Goal: Complete application form

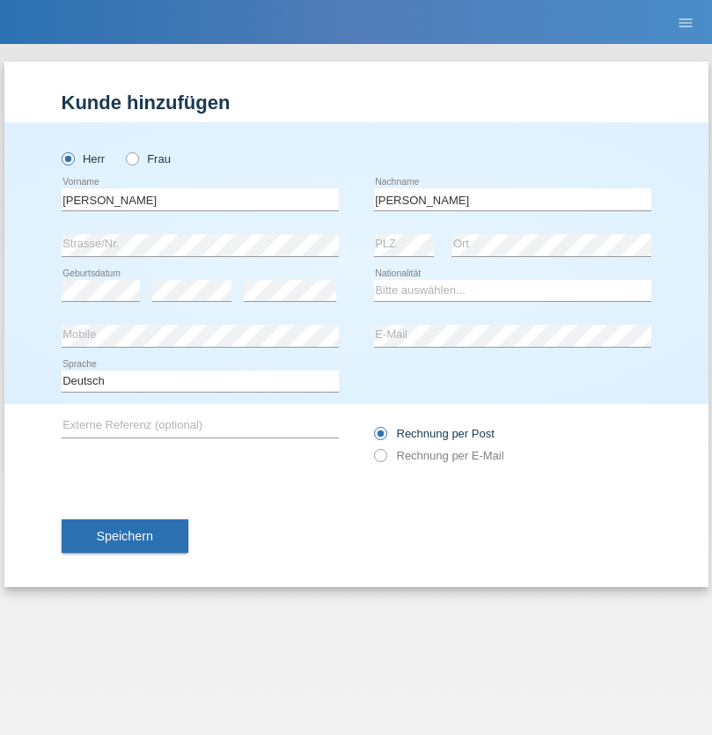
type input "[PERSON_NAME]"
select select "CH"
select select "en"
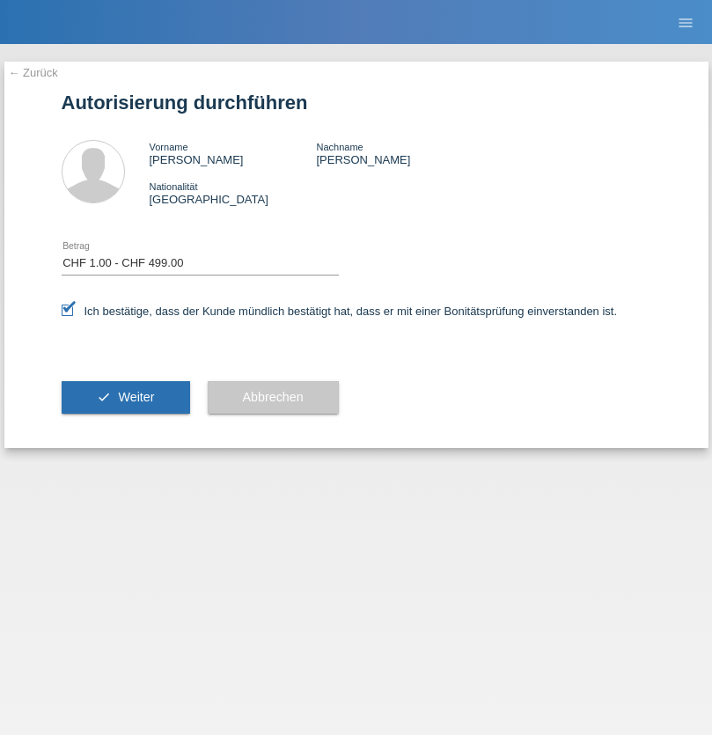
select select "1"
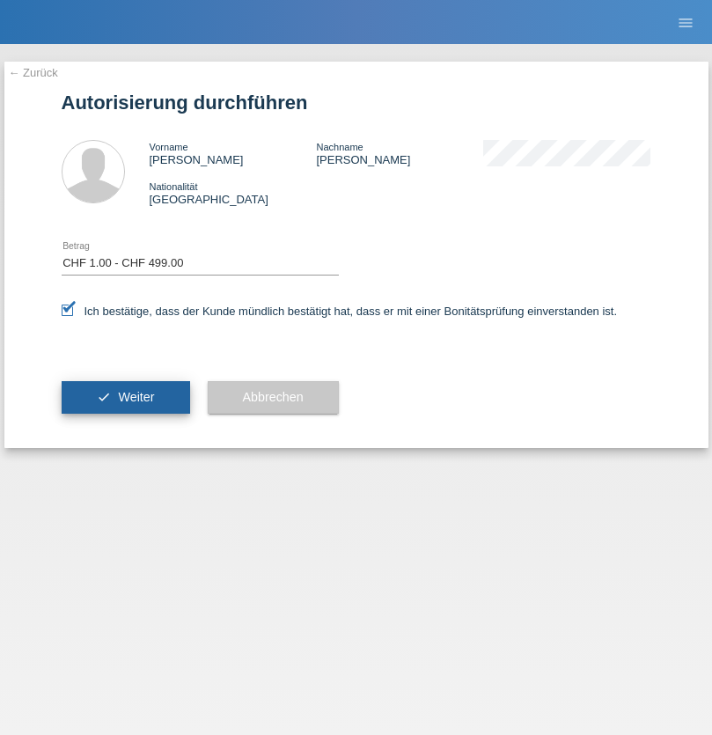
click at [125, 397] on span "Weiter" at bounding box center [136, 397] width 36 height 14
